Goal: Answer question/provide support

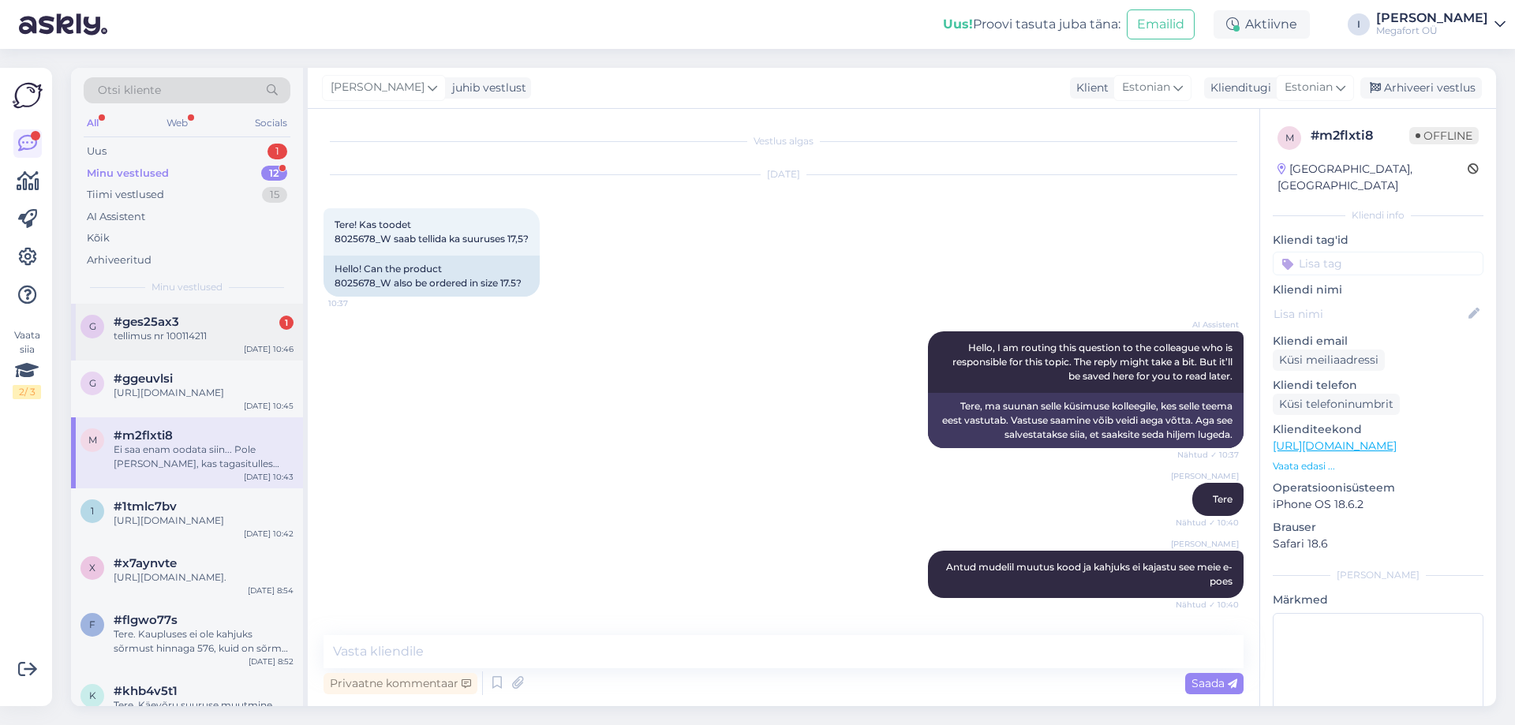
scroll to position [622, 0]
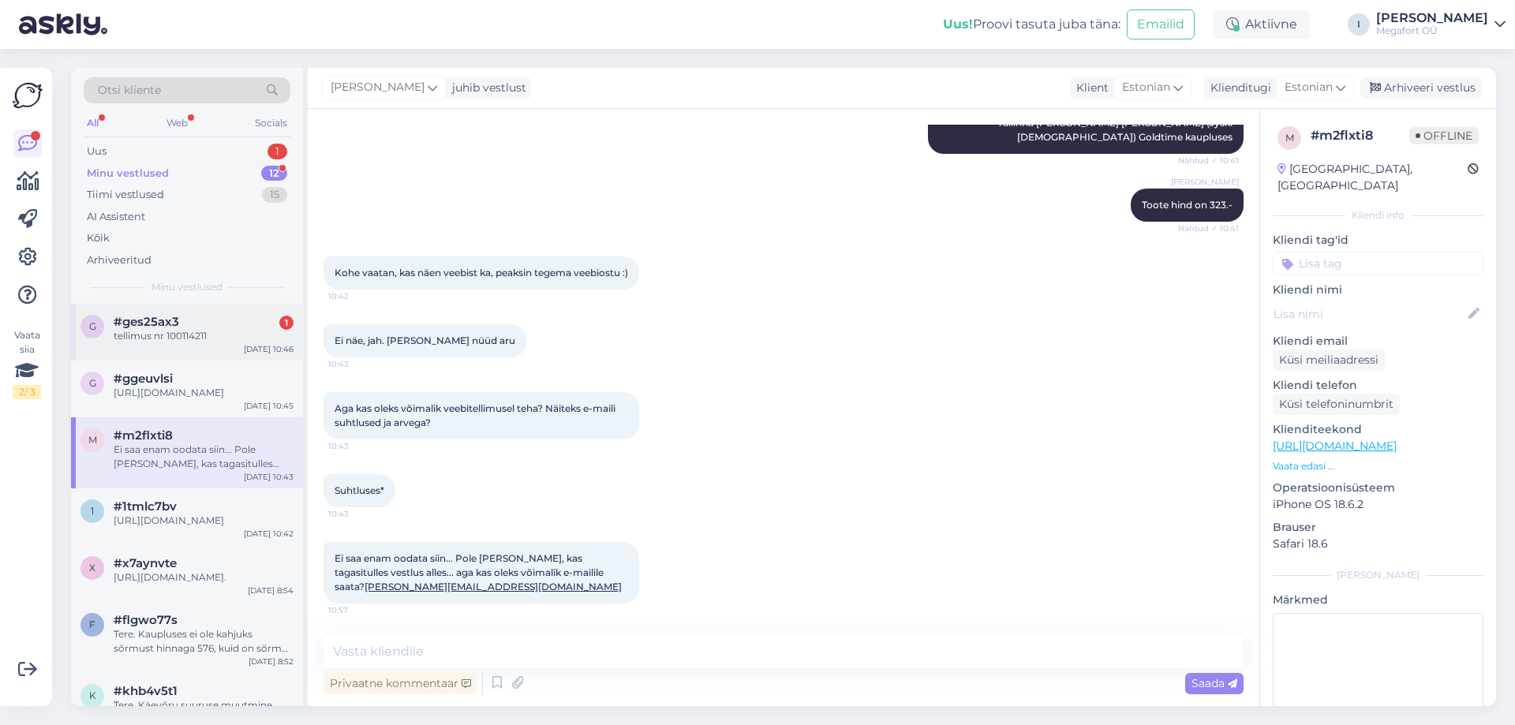
click at [151, 336] on div "tellimus nr 100114211" at bounding box center [204, 336] width 180 height 14
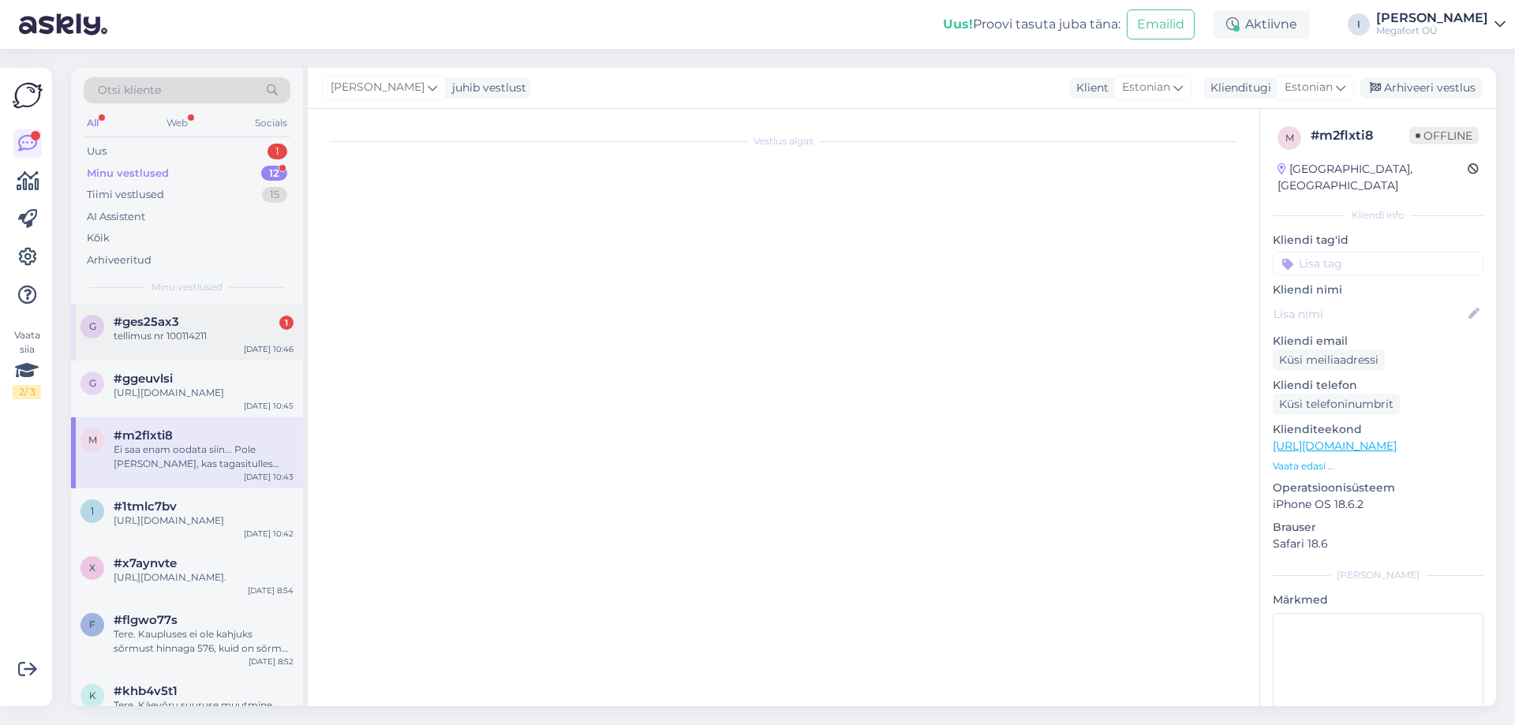
click at [196, 330] on div "tellimus nr 100114211" at bounding box center [204, 336] width 180 height 14
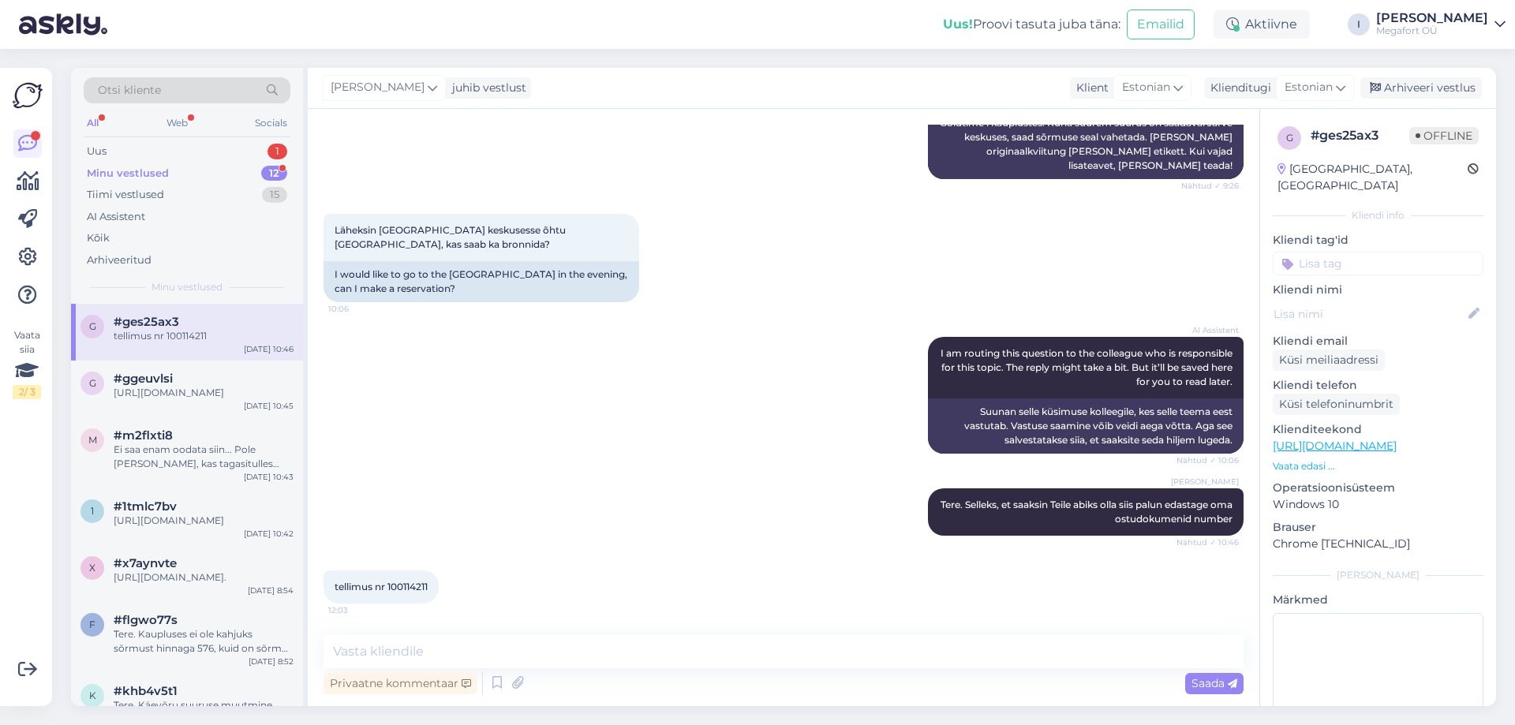
drag, startPoint x: 391, startPoint y: 581, endPoint x: 433, endPoint y: 579, distance: 42.7
click at [433, 579] on div "tellimus nr 100114211 12:03" at bounding box center [380, 586] width 115 height 33
copy span "100114211"
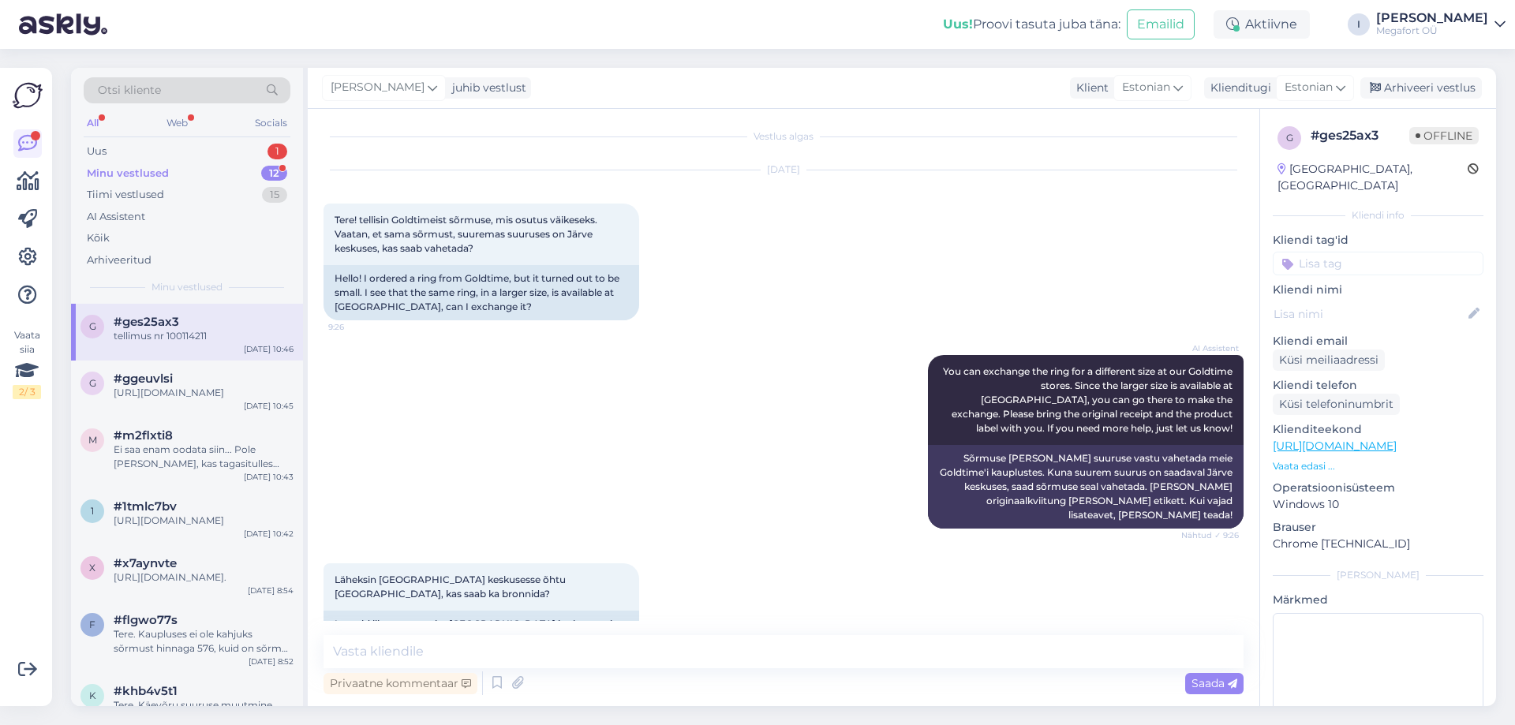
scroll to position [0, 0]
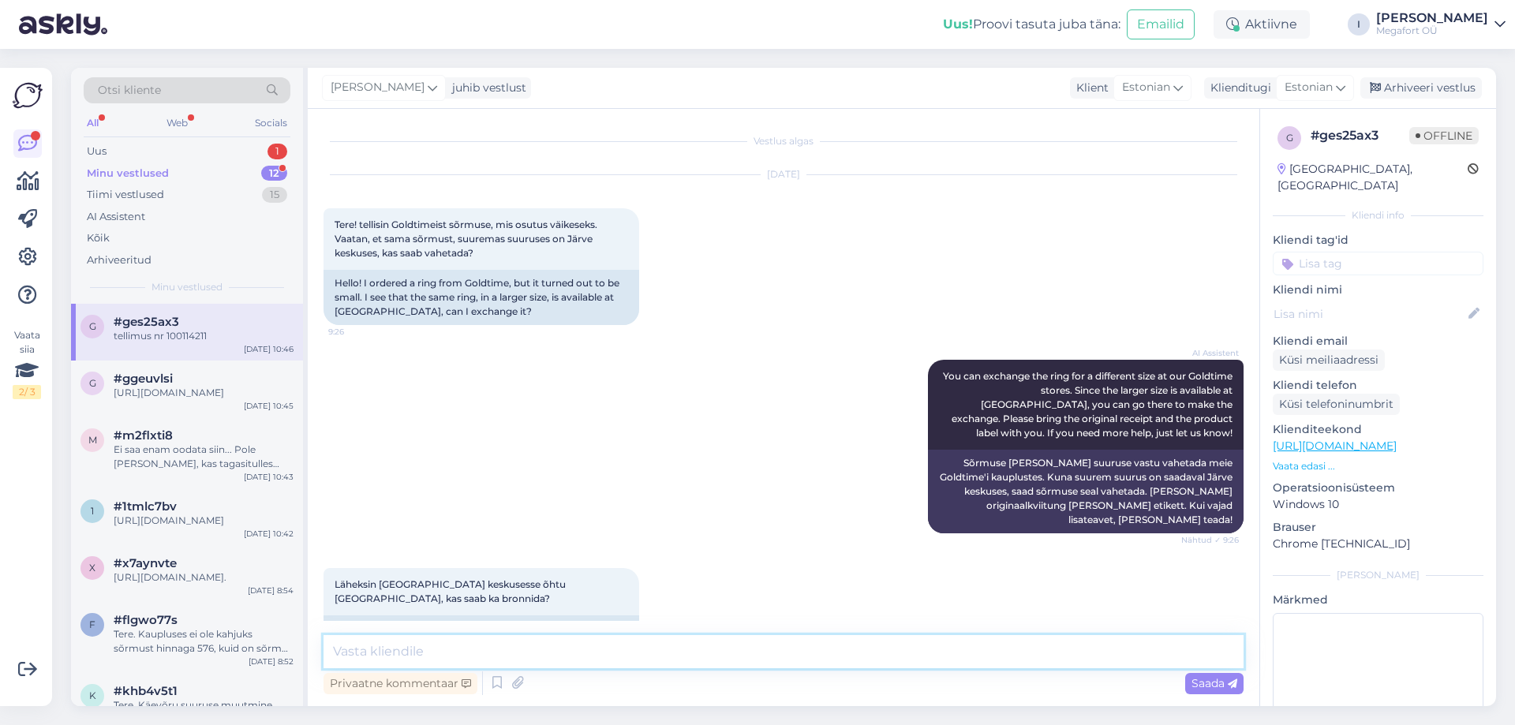
click at [450, 652] on textarea at bounding box center [783, 651] width 920 height 33
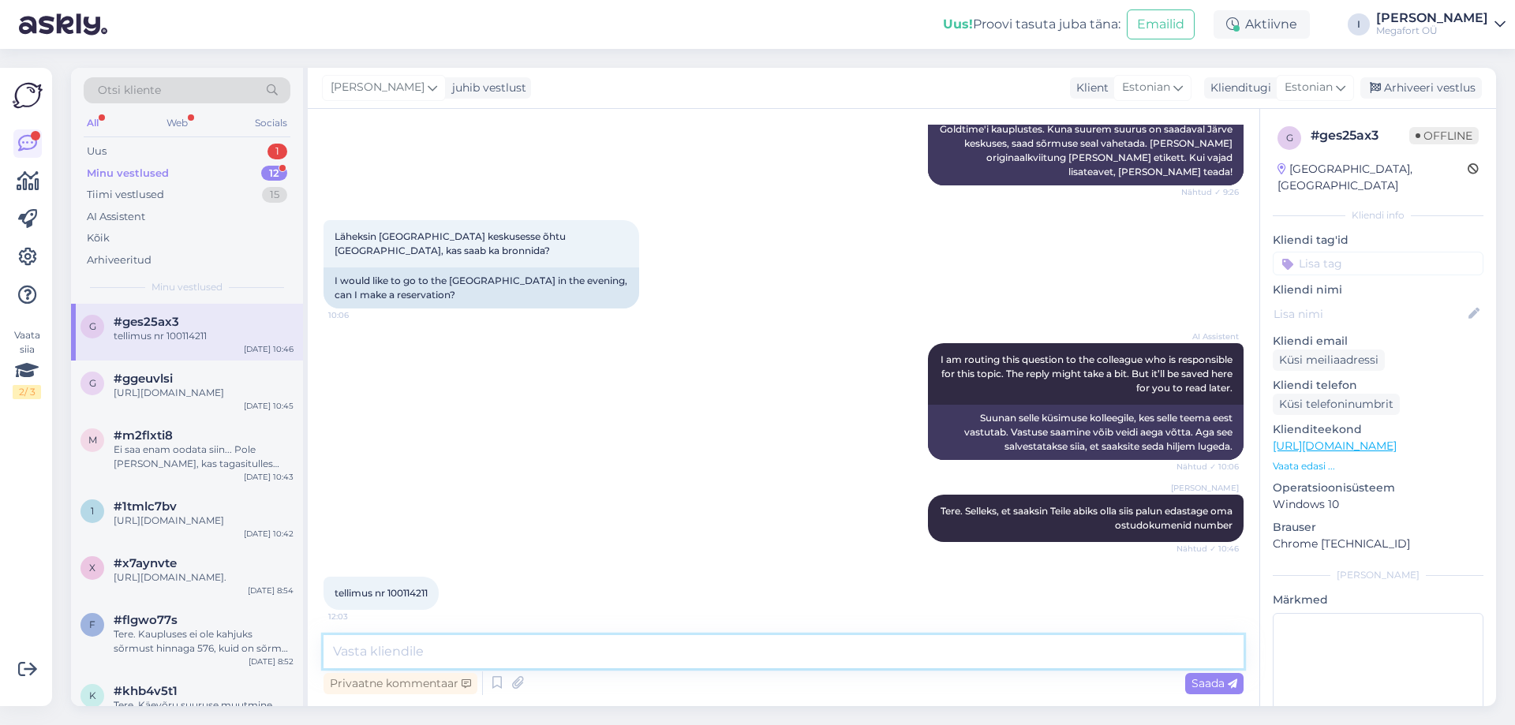
scroll to position [354, 0]
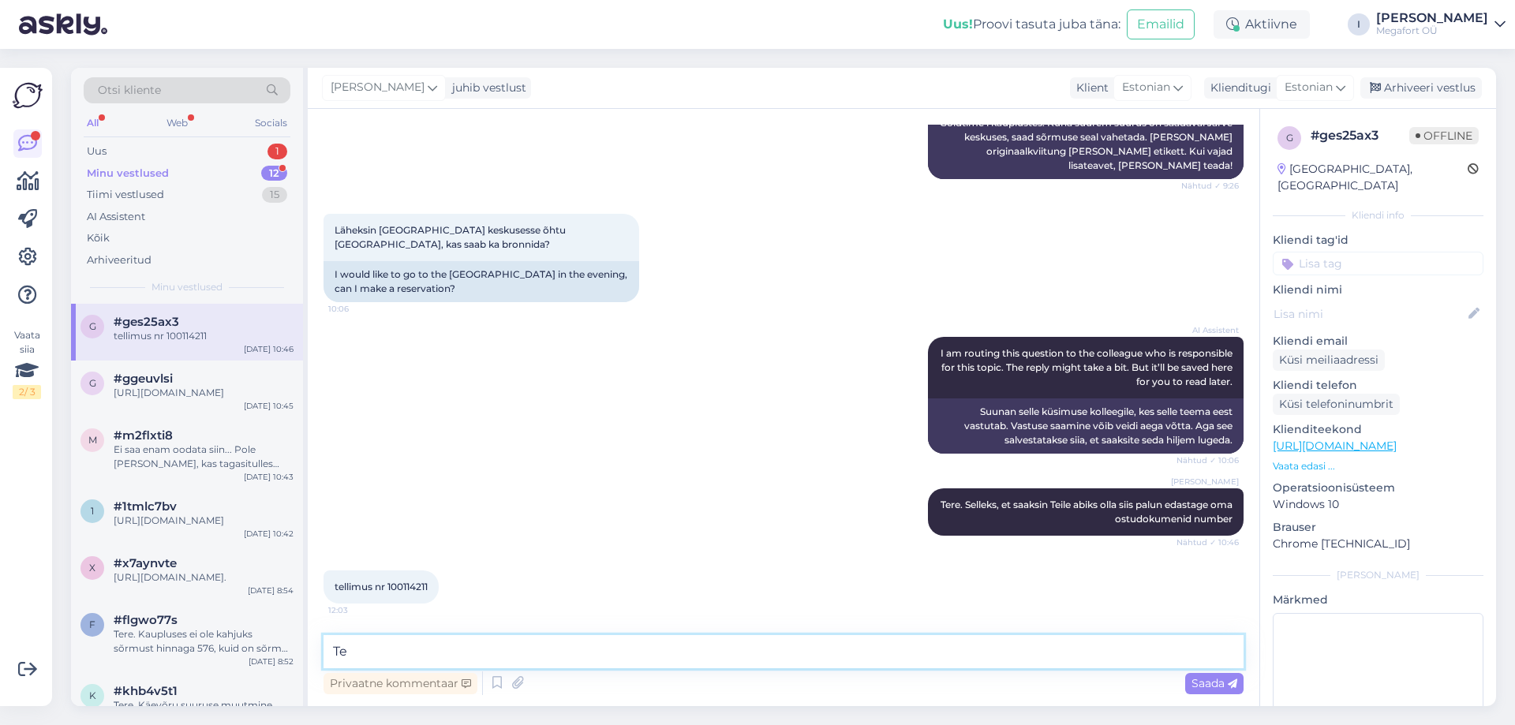
type textarea "T"
type textarea "Y"
type textarea "Tänan saadetud info eest. Järve keskuses on Teile kinni pandud sama mudeli sõrm…"
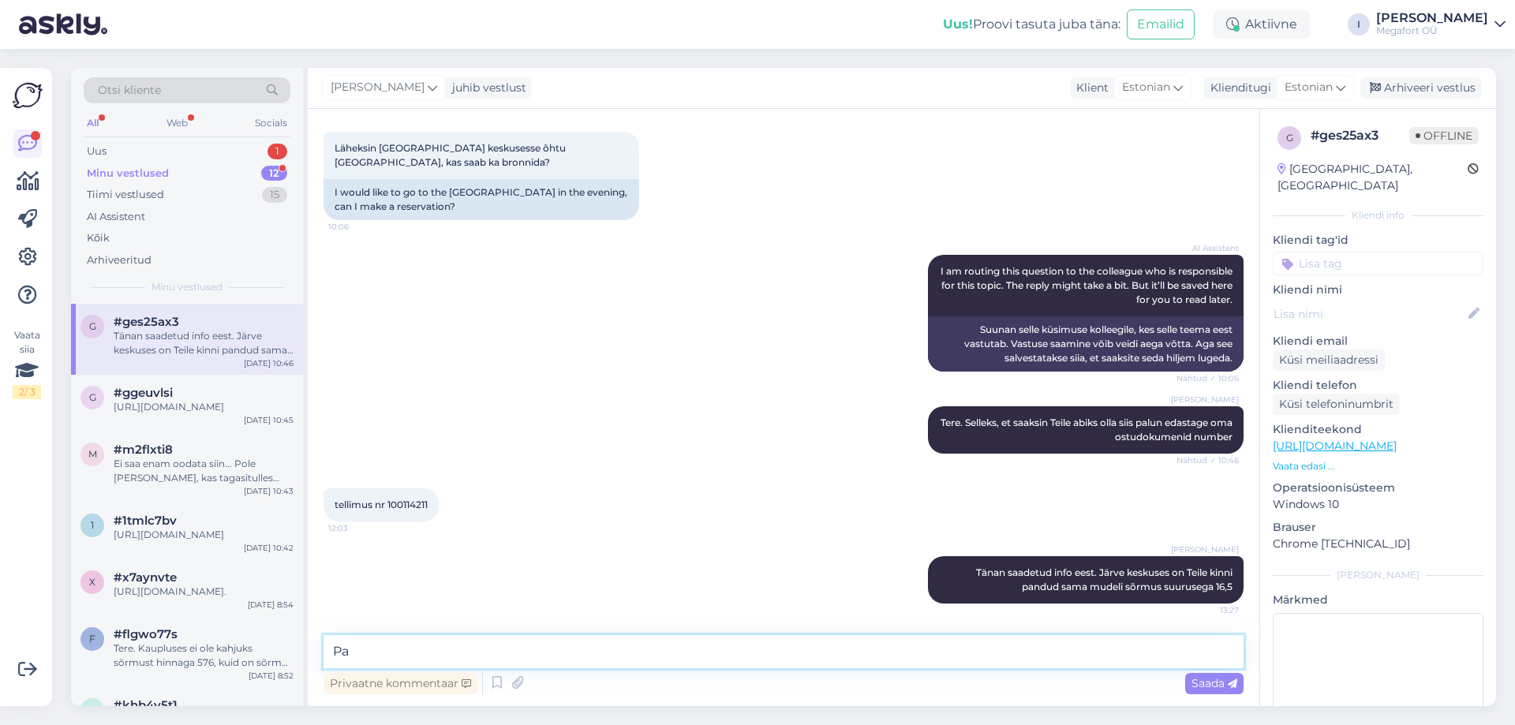
type textarea "P"
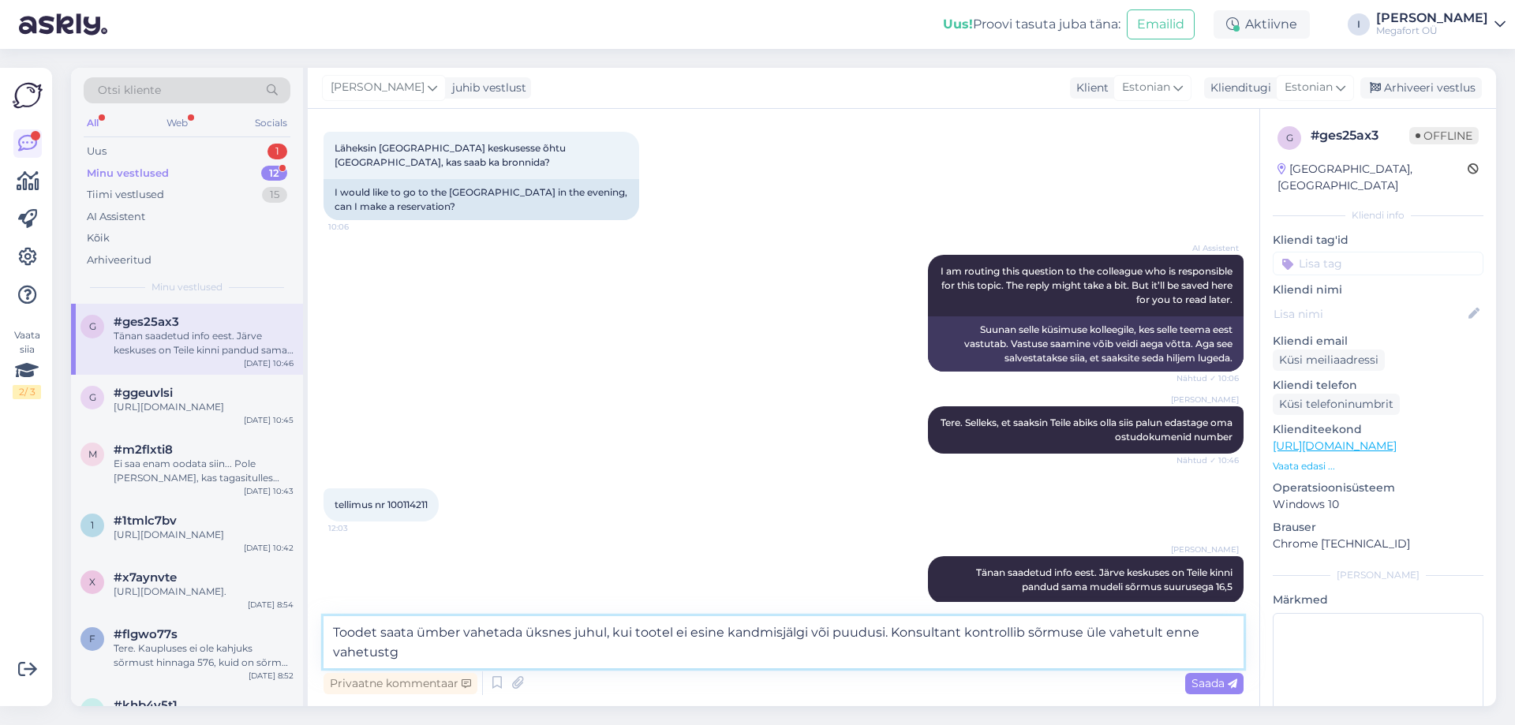
type textarea "Toodet saata ümber vahetada üksnes juhul, kui tootel ei esine kandmisjälgi või …"
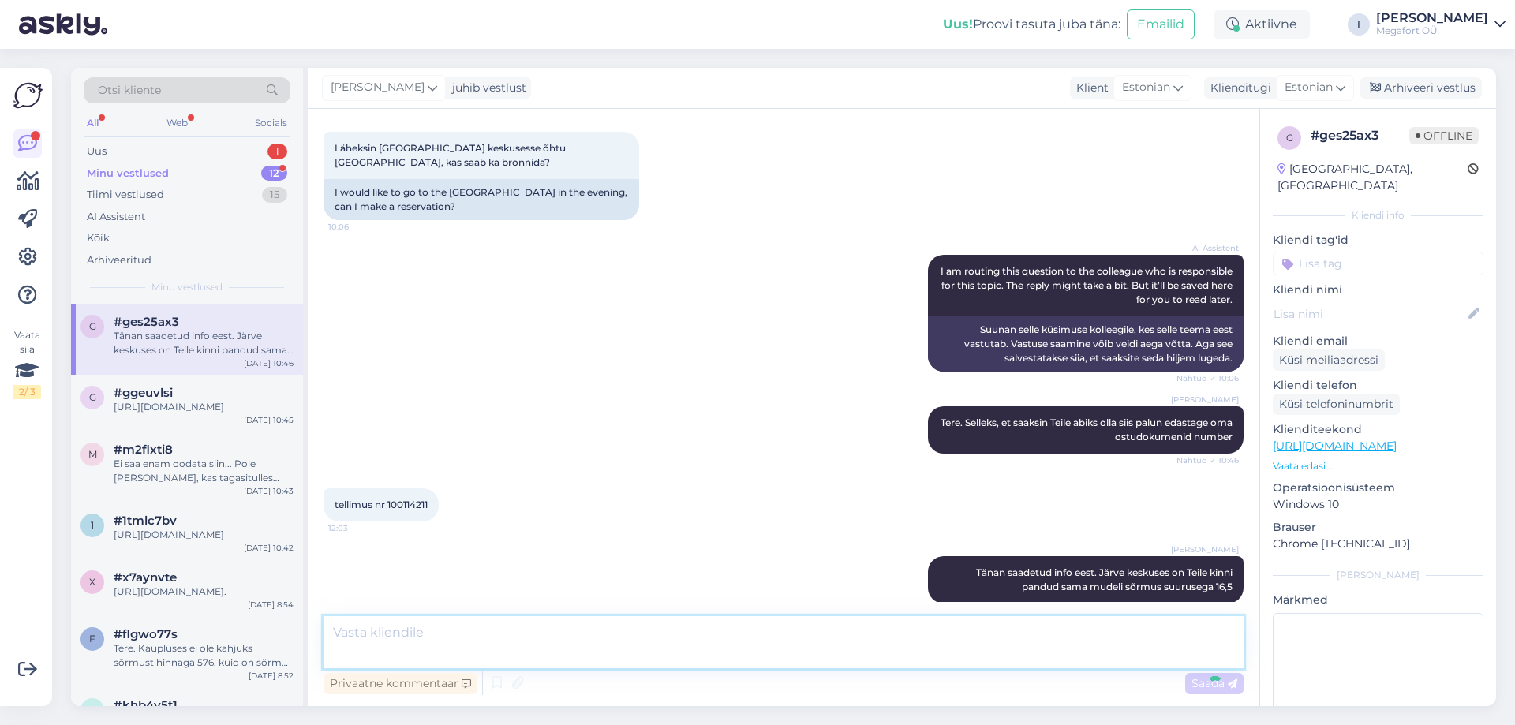
scroll to position [533, 0]
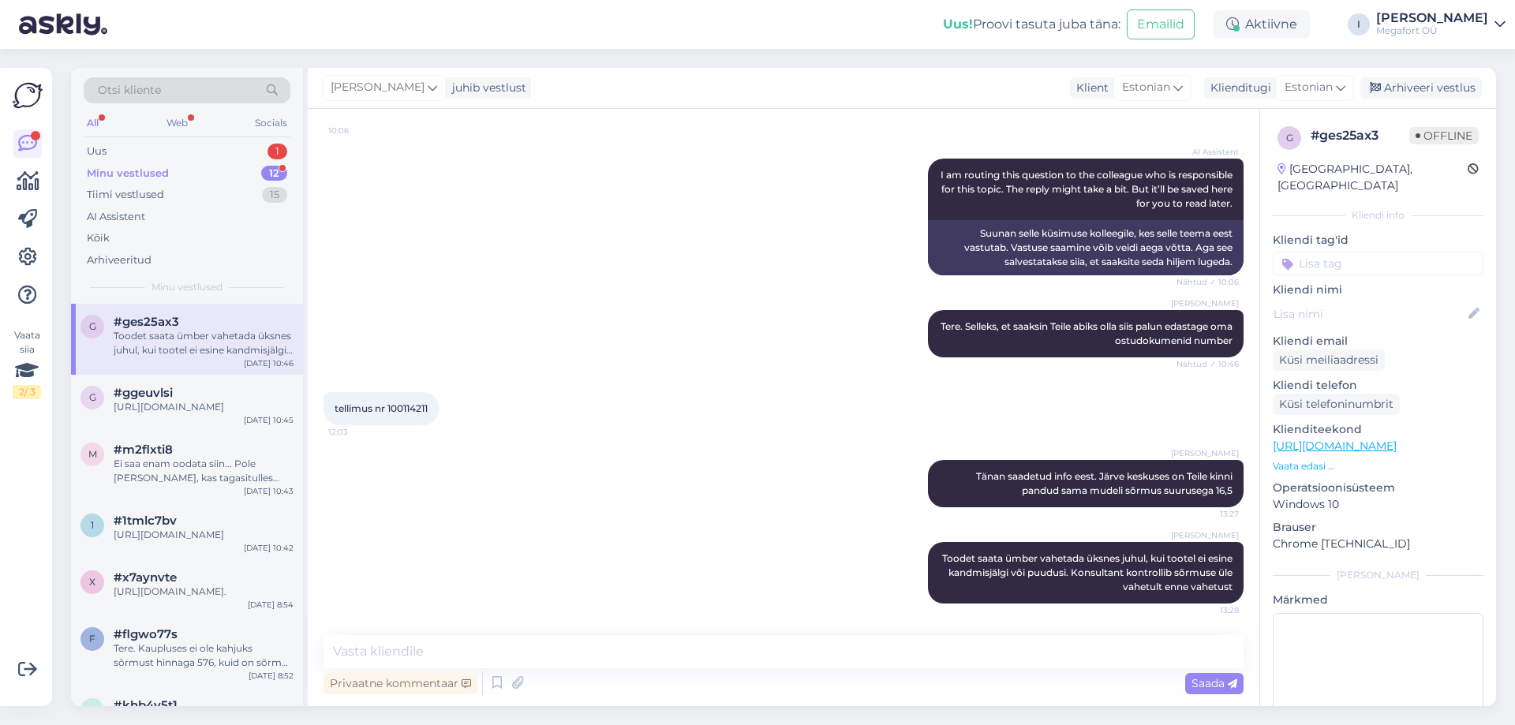
click at [140, 175] on div "Minu vestlused" at bounding box center [128, 174] width 82 height 16
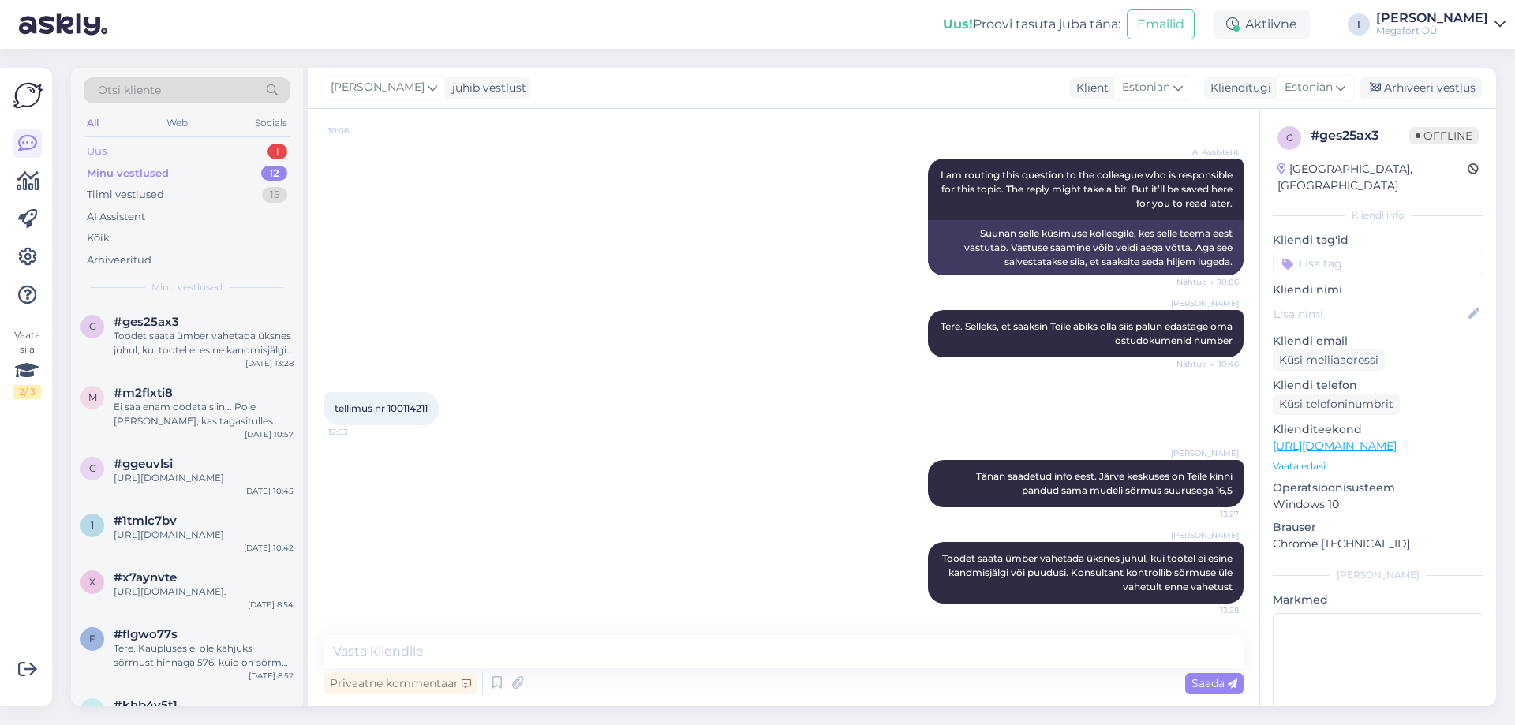
click at [166, 149] on div "Uus 1" at bounding box center [187, 151] width 207 height 22
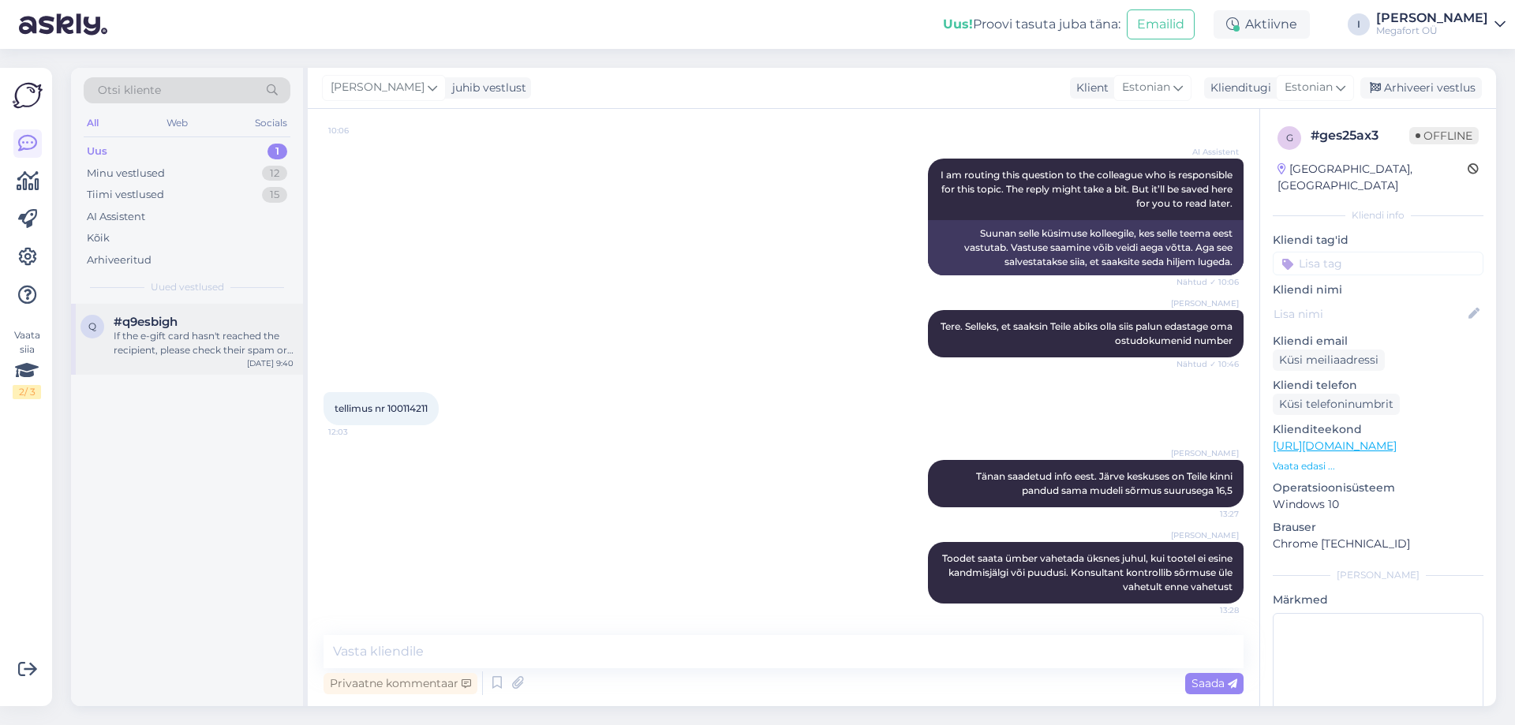
click at [193, 334] on div "If the e-gift card hasn't reached the recipient, please check their spam or jun…" at bounding box center [204, 343] width 180 height 28
